Goal: Information Seeking & Learning: Learn about a topic

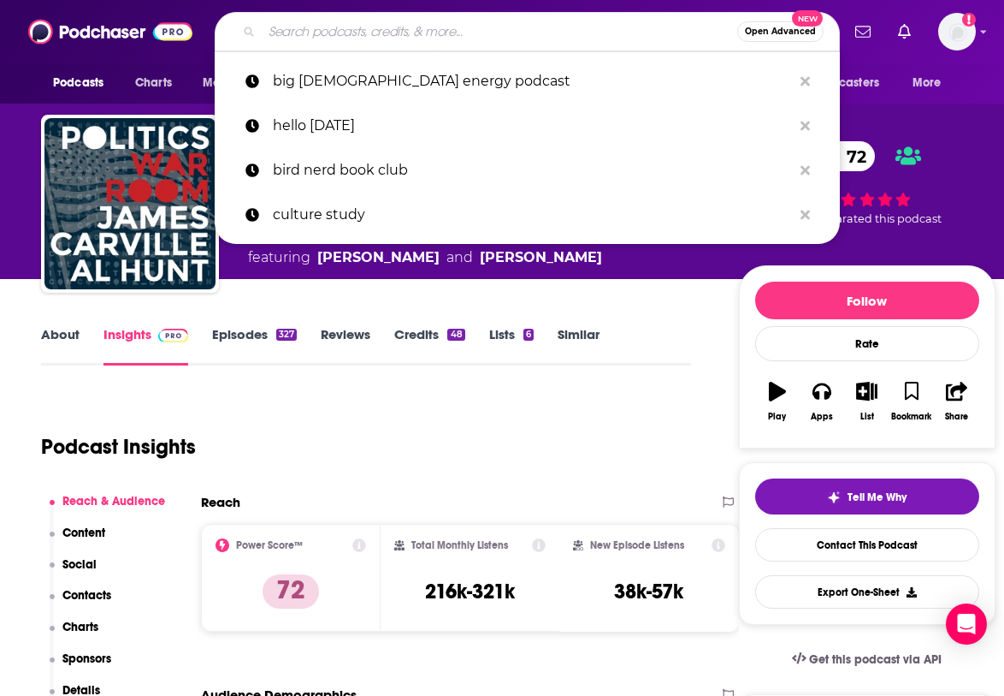
click at [561, 39] on input "Search podcasts, credits, & more..." at bounding box center [500, 31] width 476 height 27
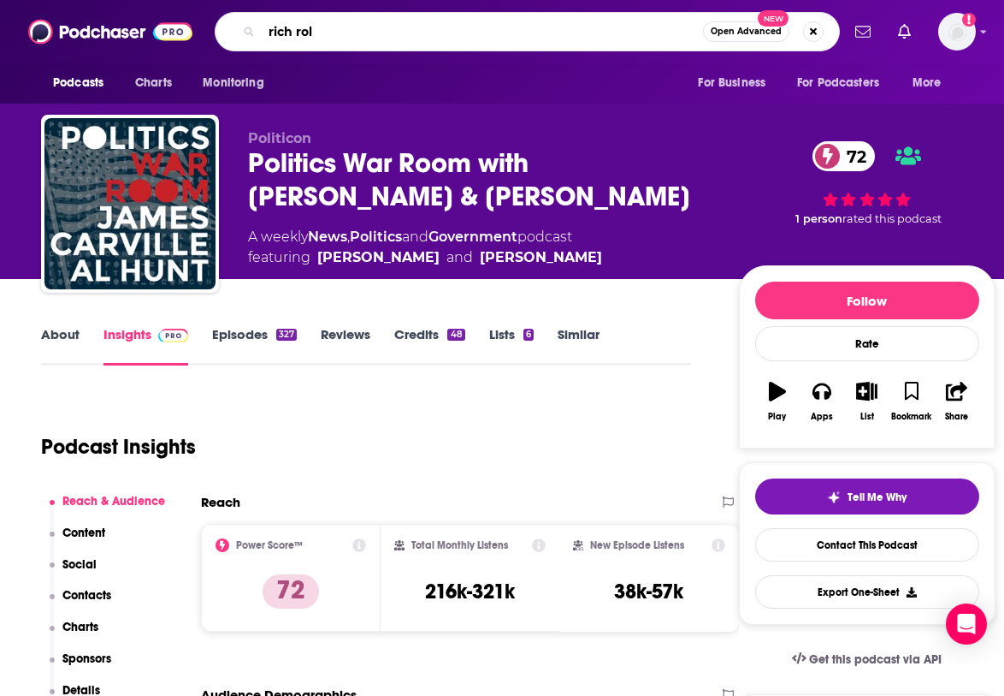
type input "rich roll"
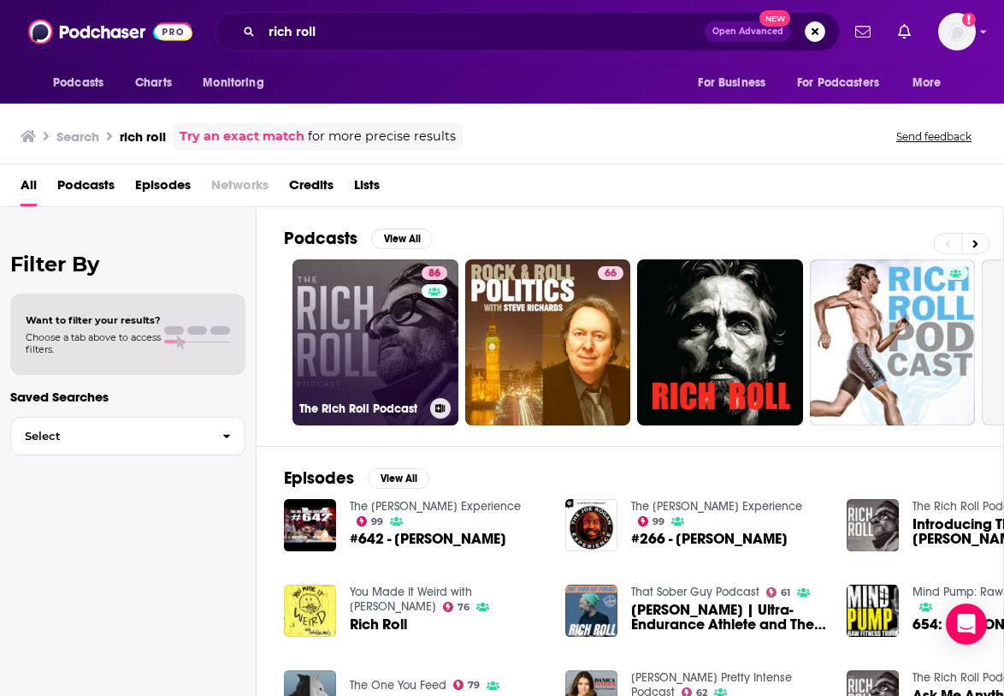
click at [357, 388] on link "86 The [PERSON_NAME] Podcast" at bounding box center [376, 342] width 166 height 166
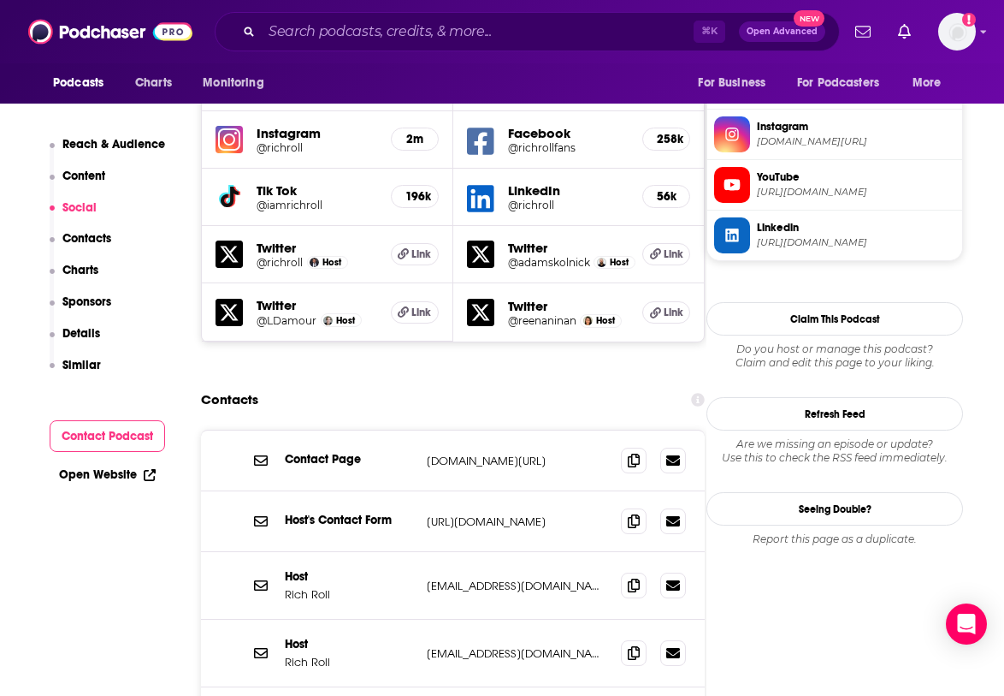
scroll to position [1749, 0]
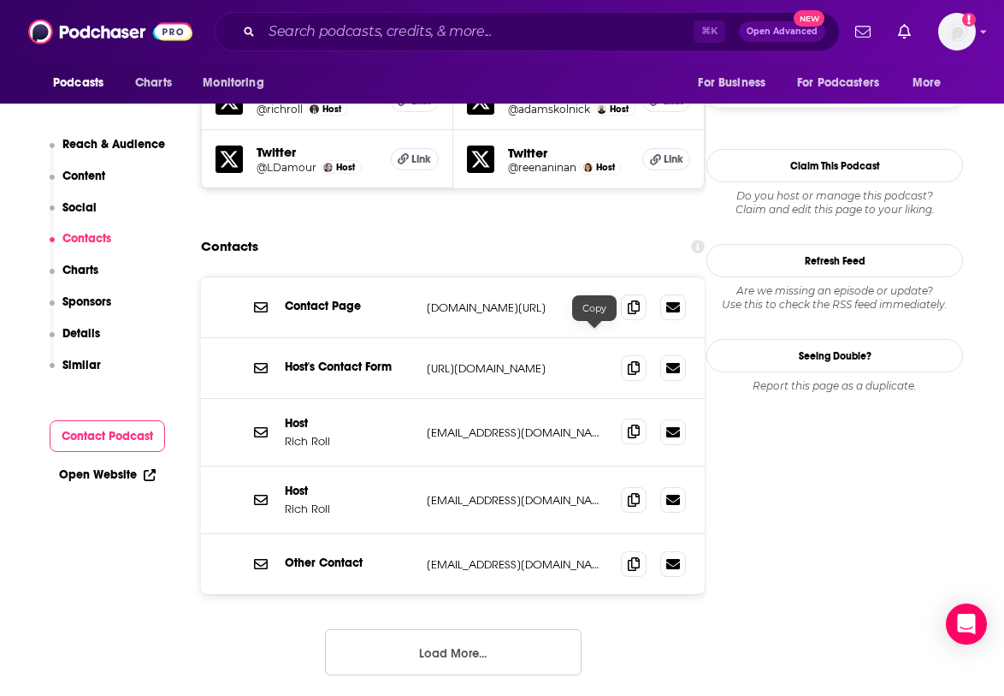
click at [621, 418] on span at bounding box center [634, 431] width 26 height 26
click at [510, 629] on button "Load More..." at bounding box center [453, 652] width 257 height 46
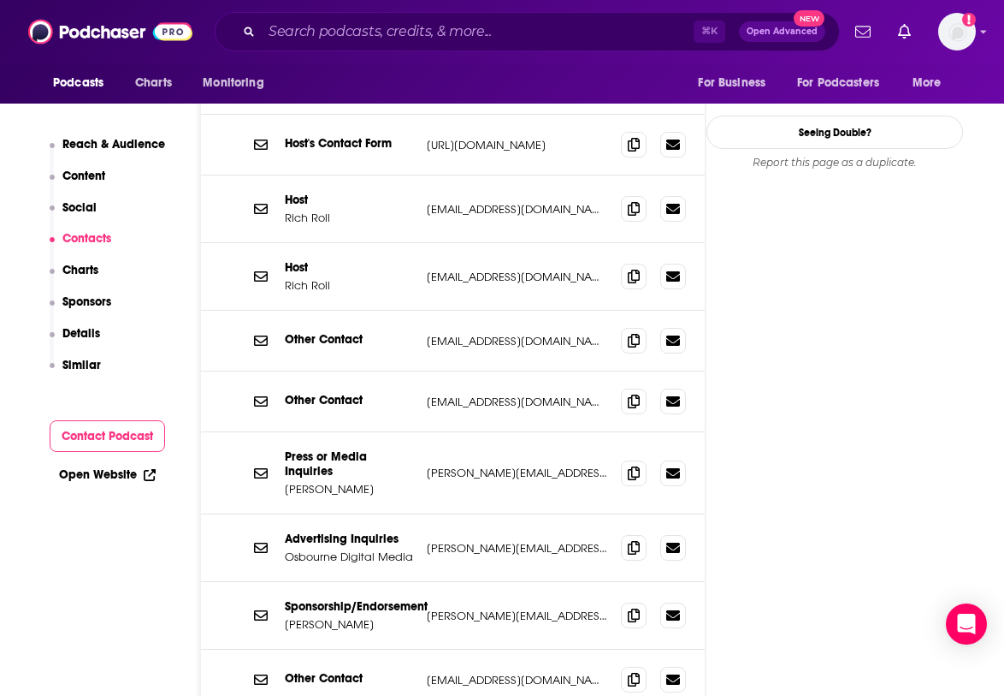
scroll to position [2035, 0]
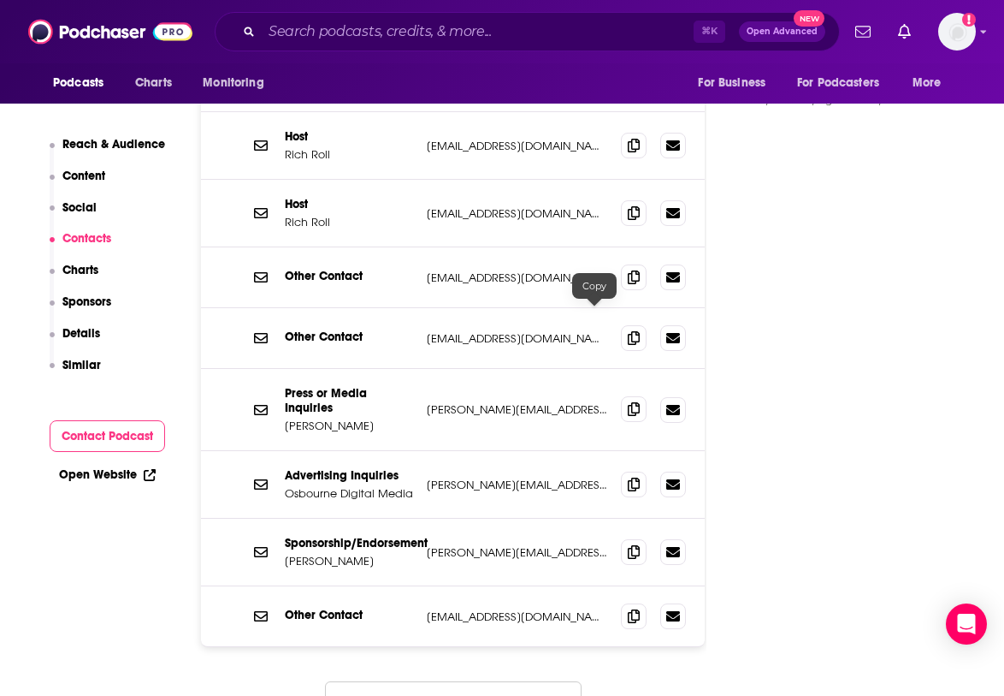
click at [628, 402] on icon at bounding box center [634, 409] width 12 height 14
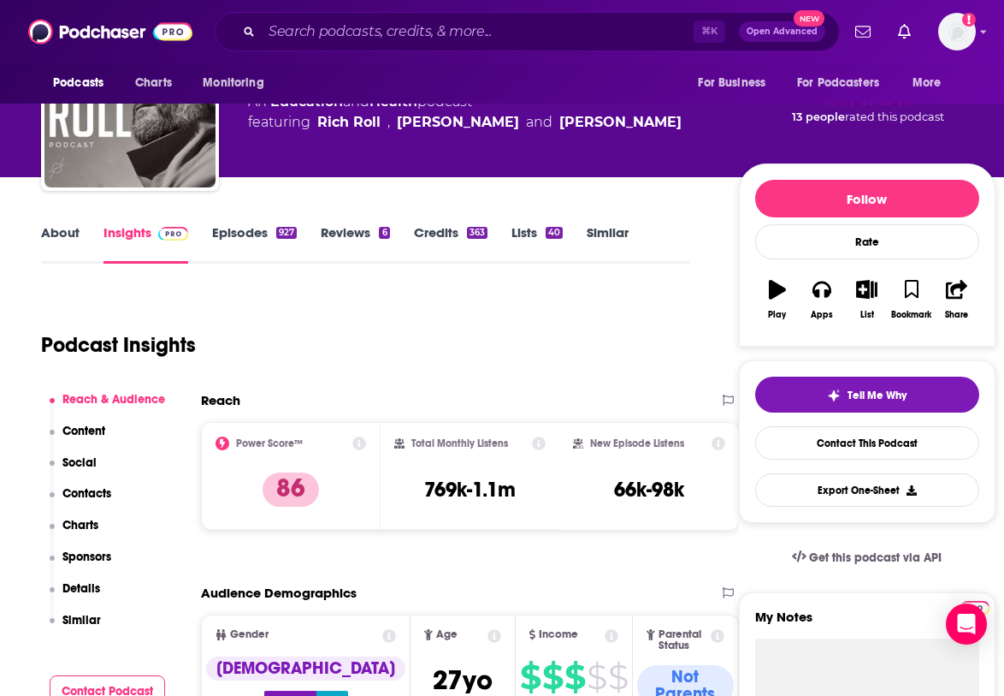
scroll to position [0, 0]
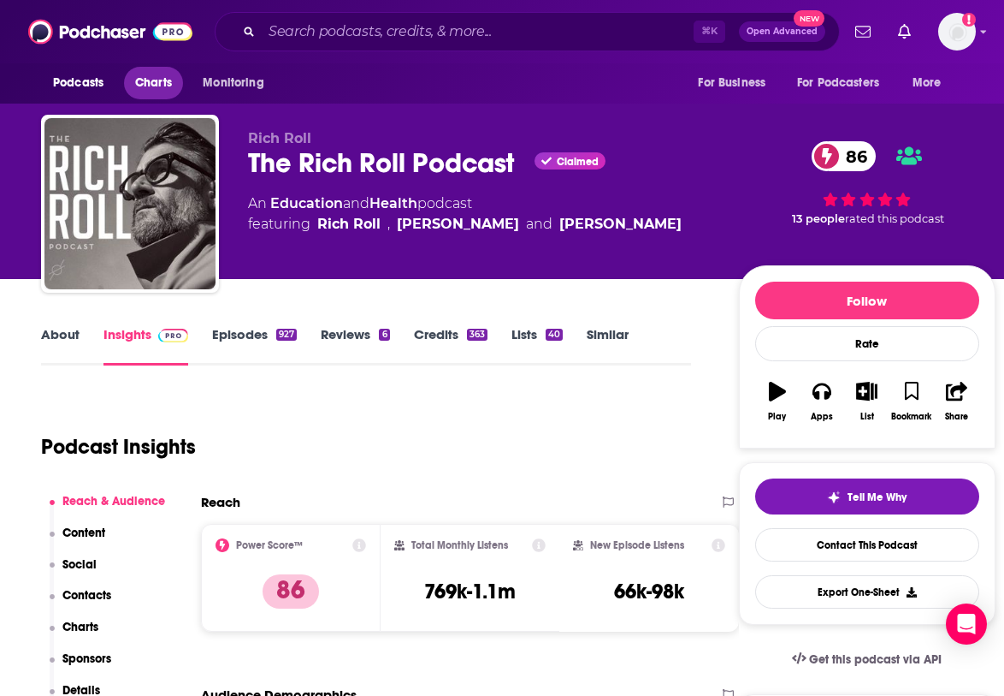
click at [154, 88] on span "Charts" at bounding box center [153, 83] width 37 height 24
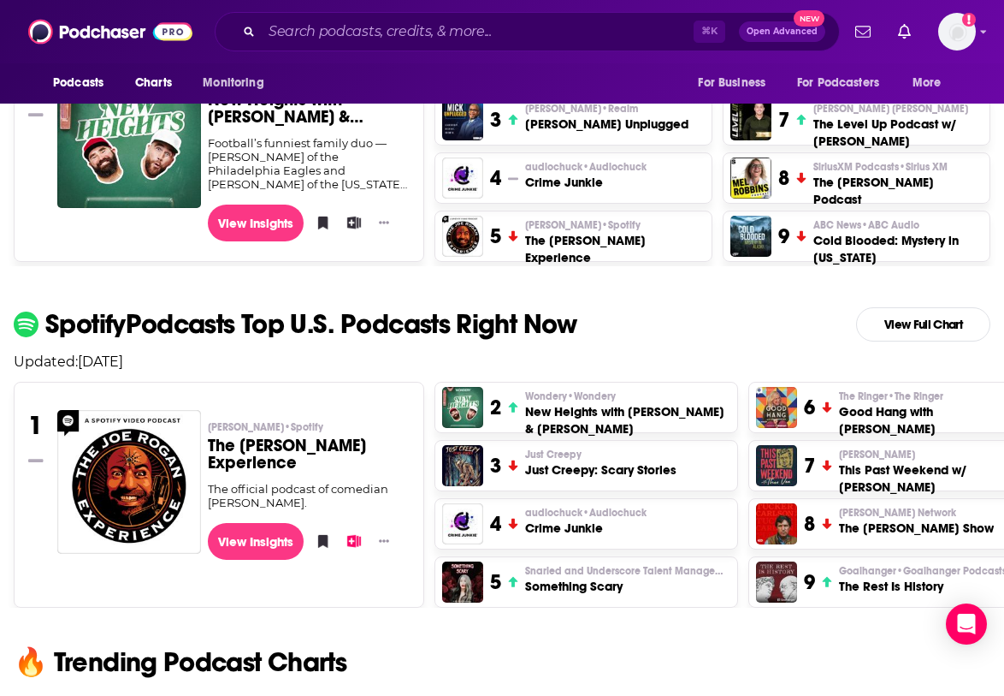
scroll to position [572, 0]
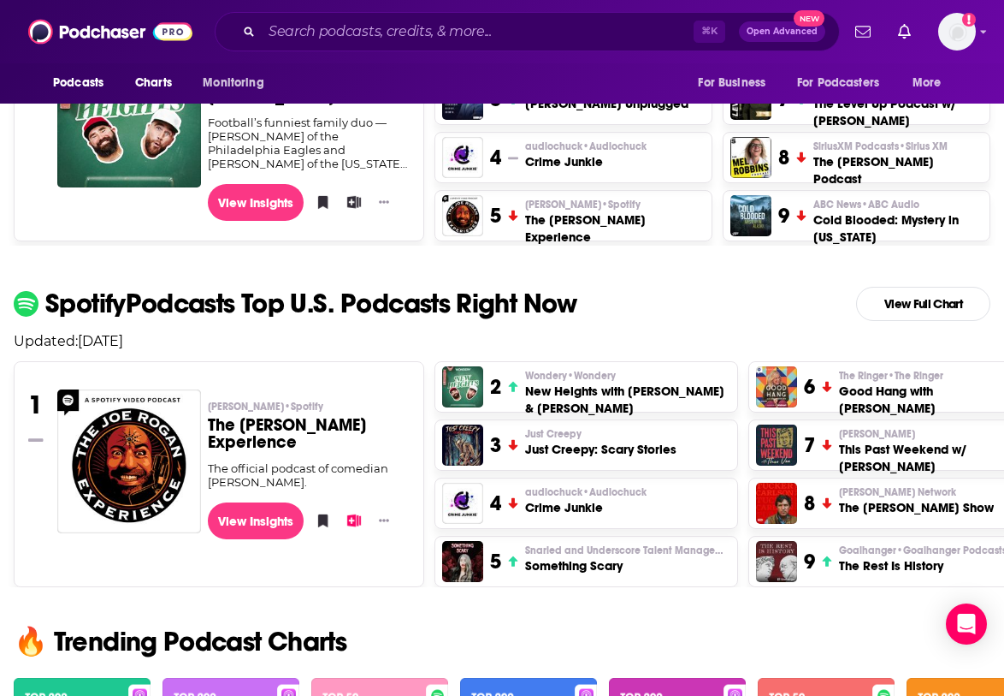
click at [252, 441] on h3 "The [PERSON_NAME] Experience" at bounding box center [309, 434] width 203 height 34
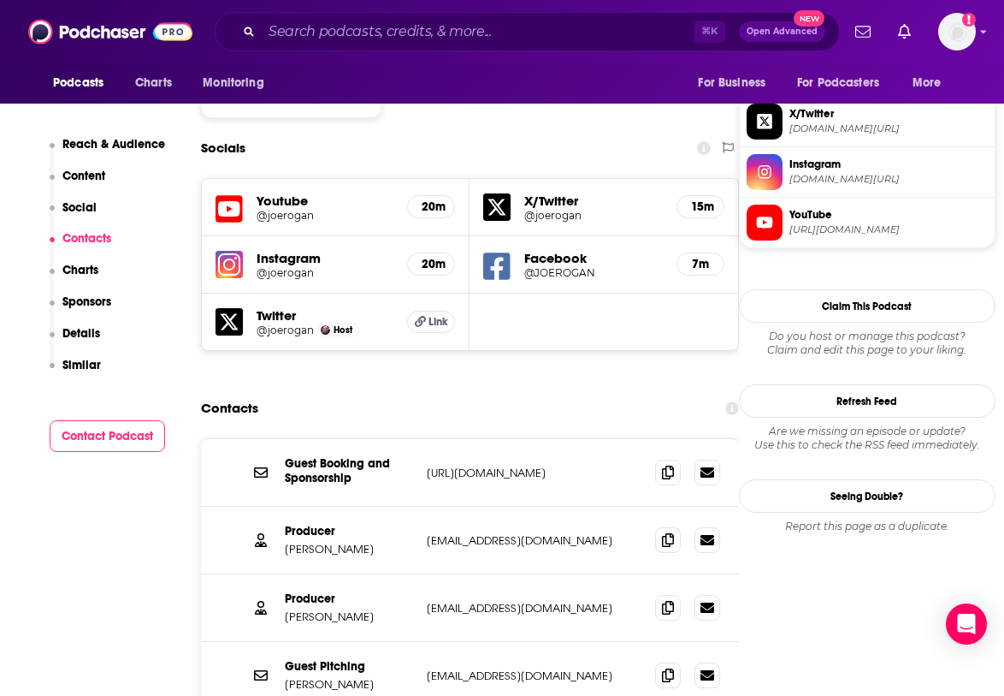
scroll to position [1465, 0]
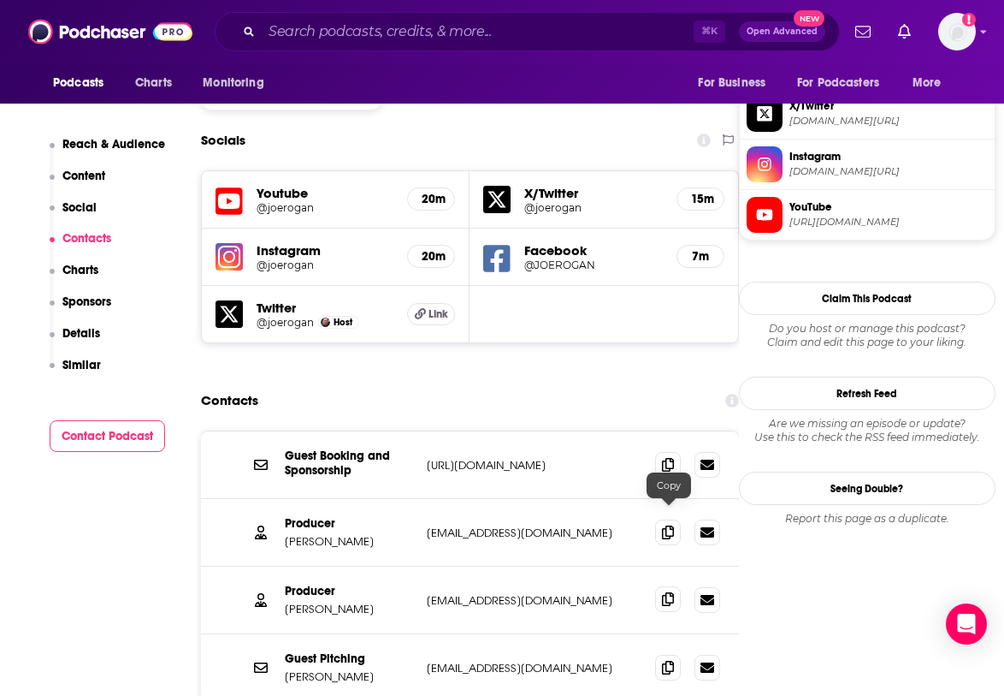
click at [671, 592] on icon at bounding box center [668, 599] width 12 height 14
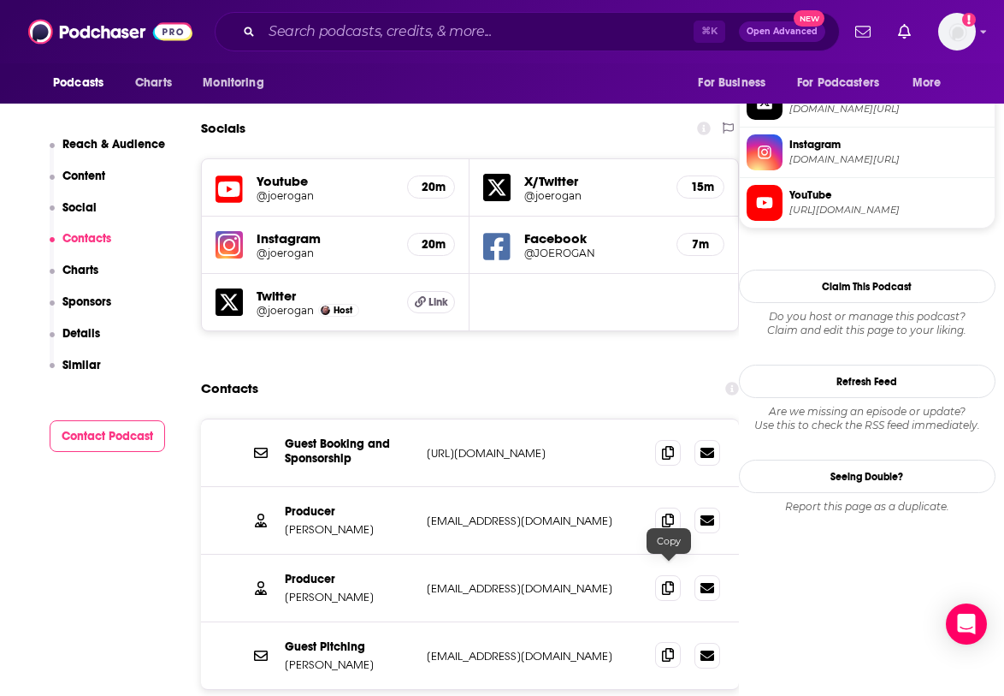
click at [669, 648] on icon at bounding box center [668, 655] width 12 height 14
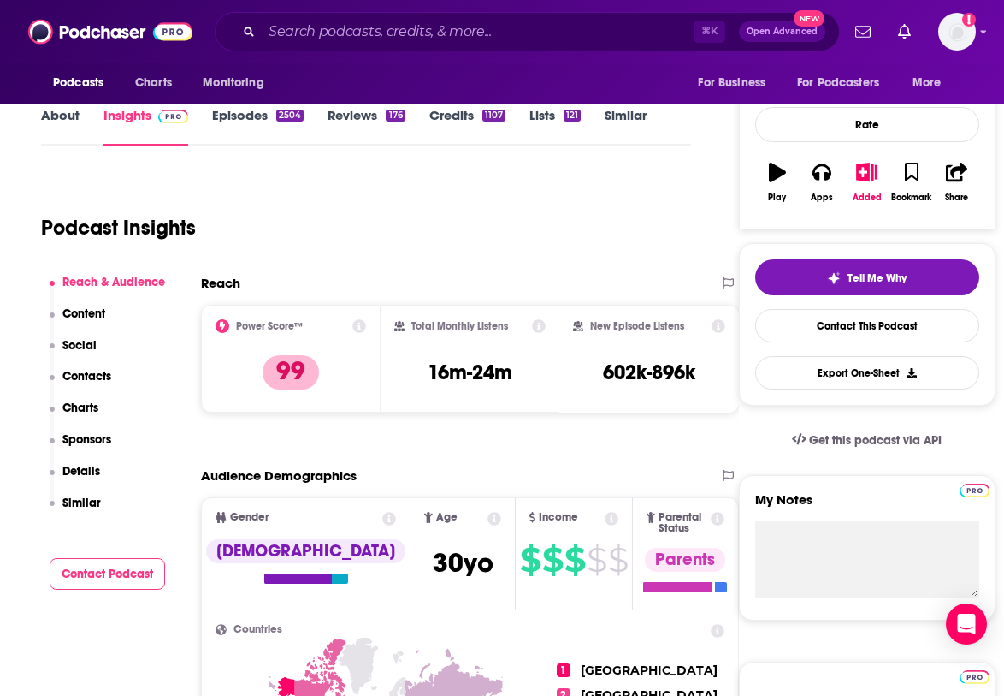
scroll to position [0, 0]
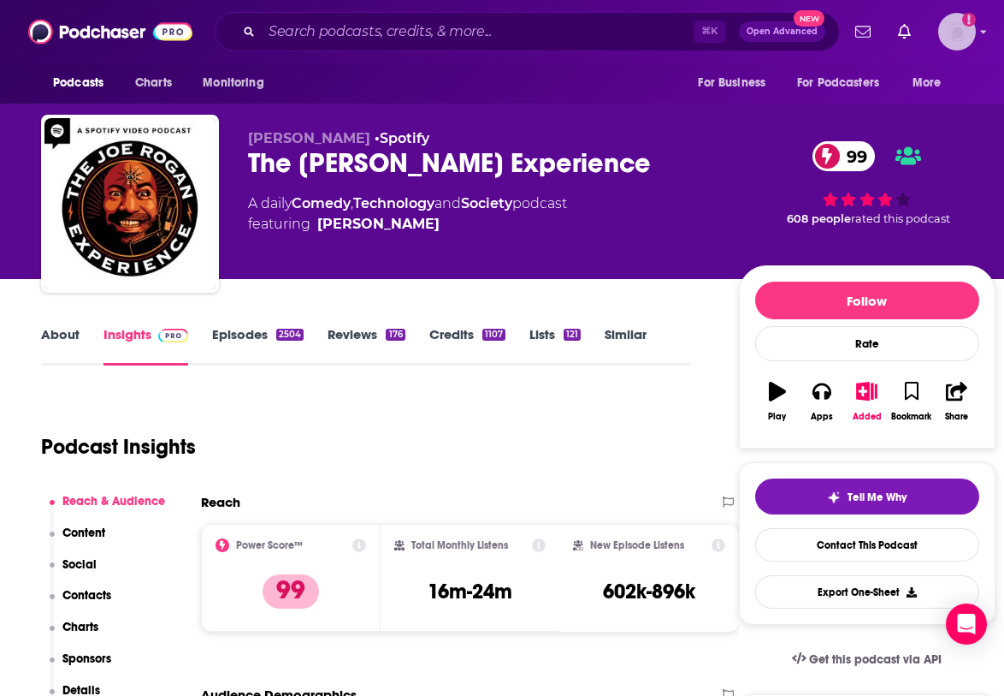
click at [965, 29] on img "Logged in as LBPublicity2" at bounding box center [958, 32] width 38 height 38
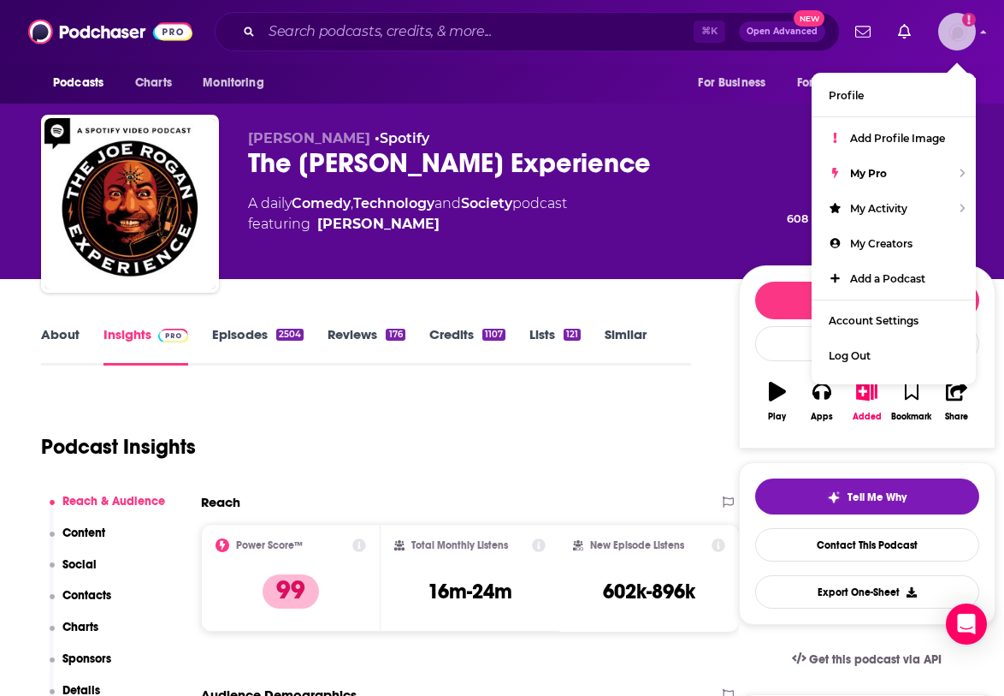
click at [965, 29] on img "Logged in as LBPublicity2" at bounding box center [958, 32] width 38 height 38
